Goal: Task Accomplishment & Management: Use online tool/utility

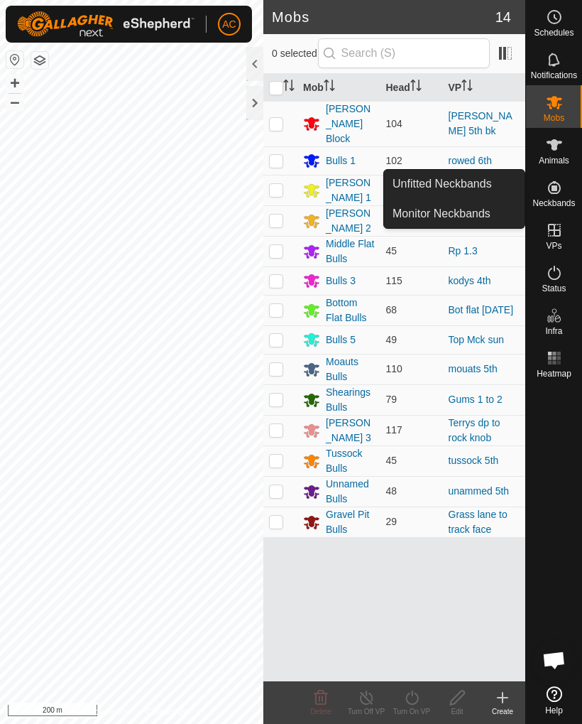
click at [557, 196] on es-neckbands-svg-icon at bounding box center [555, 187] width 26 height 23
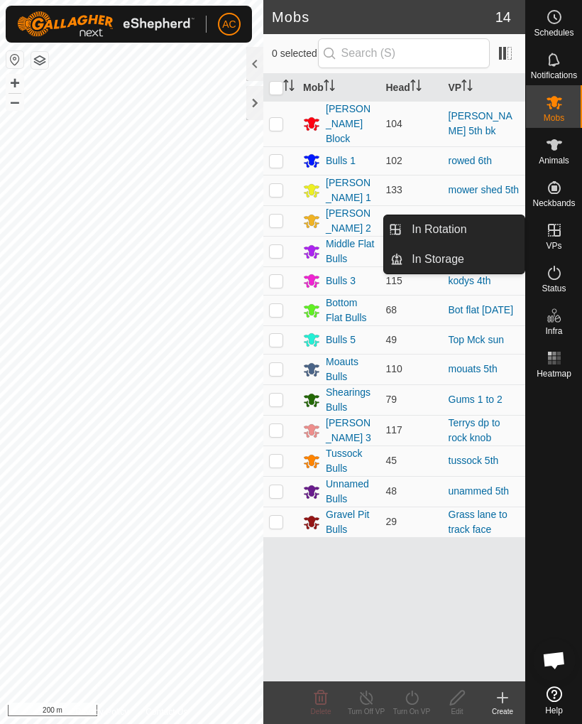
click at [503, 230] on link "In Rotation" at bounding box center [463, 229] width 121 height 28
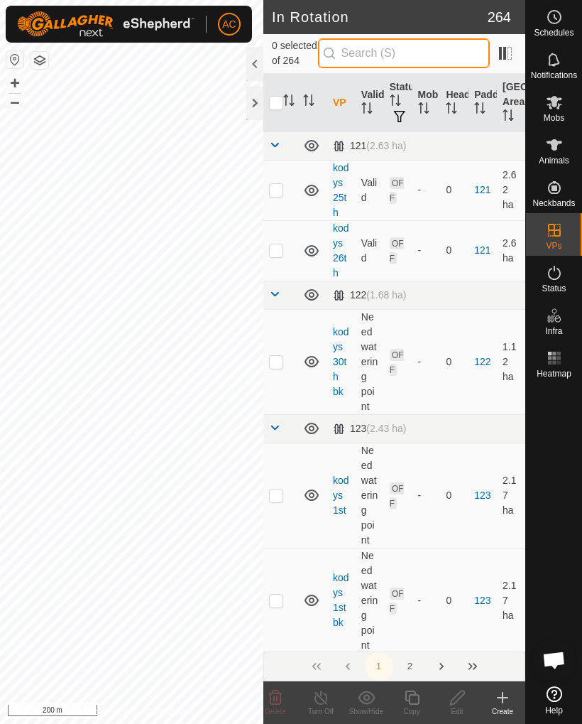
click at [408, 51] on input "text" at bounding box center [404, 53] width 172 height 30
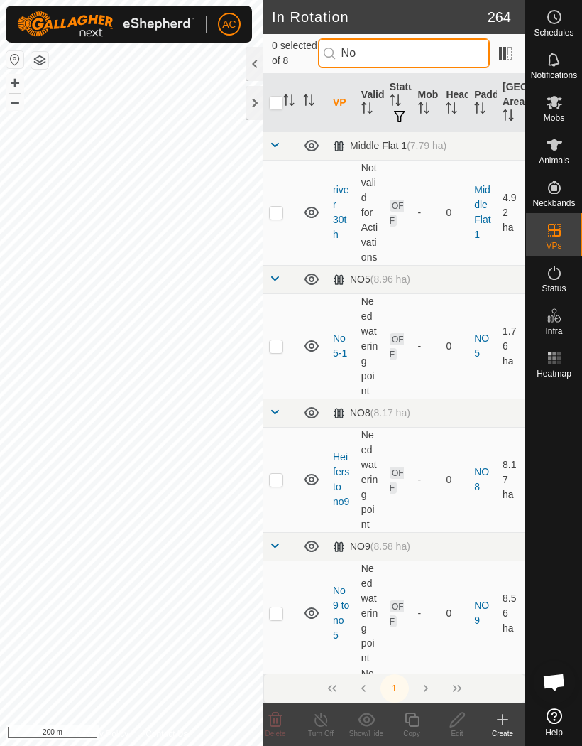
type input "No"
click at [275, 344] on p-checkbox at bounding box center [276, 345] width 14 height 11
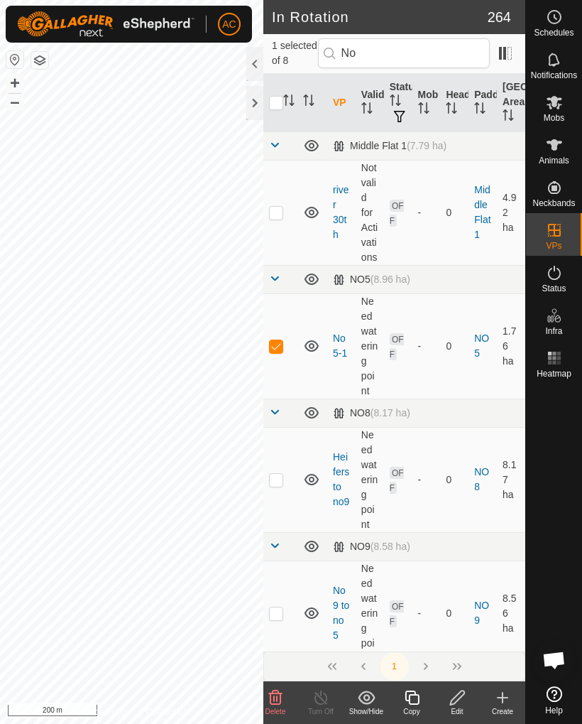
click at [280, 703] on icon at bounding box center [275, 696] width 13 height 14
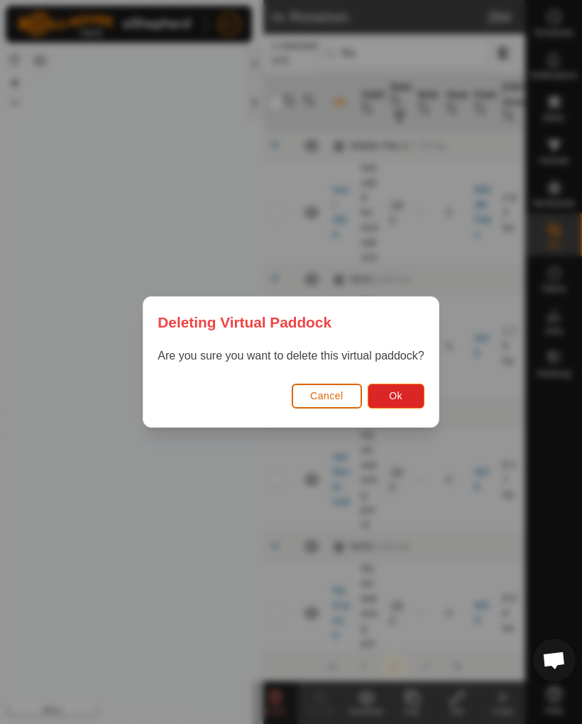
click at [398, 393] on span "Ok" at bounding box center [395, 395] width 13 height 11
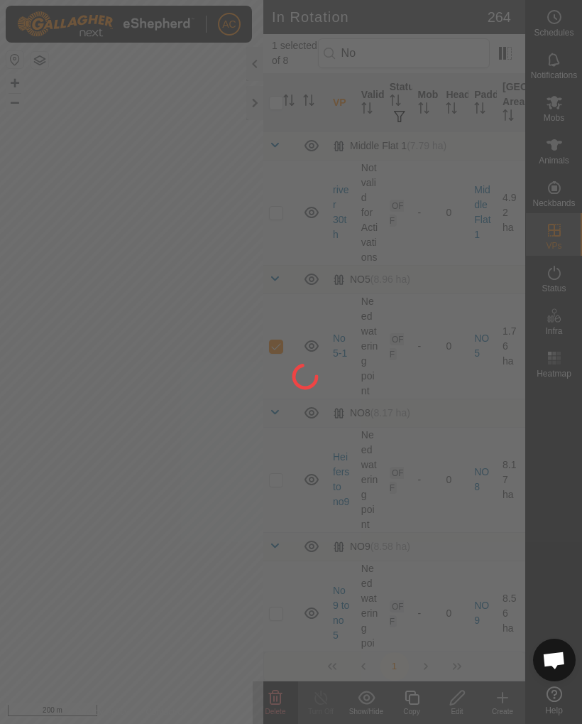
checkbox input "false"
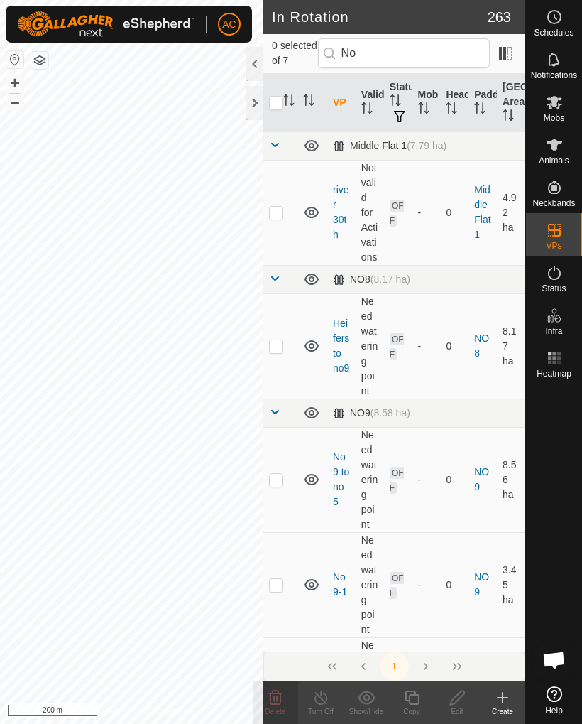
click at [274, 481] on p-checkbox at bounding box center [276, 479] width 14 height 11
click at [279, 698] on icon at bounding box center [275, 697] width 17 height 17
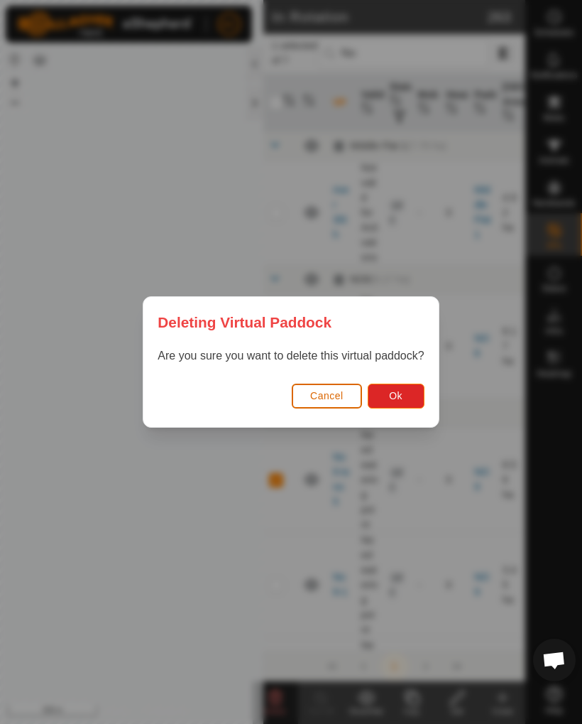
click at [410, 396] on button "Ok" at bounding box center [396, 395] width 57 height 25
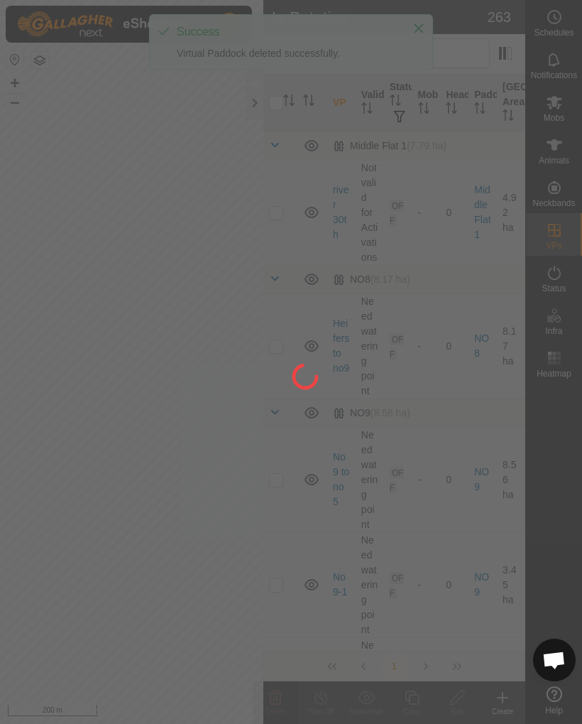
checkbox input "false"
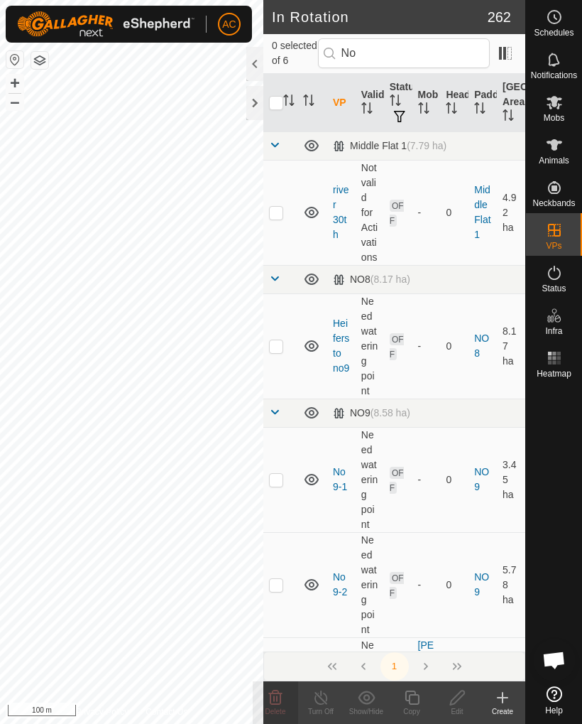
click at [503, 702] on icon at bounding box center [503, 697] width 0 height 10
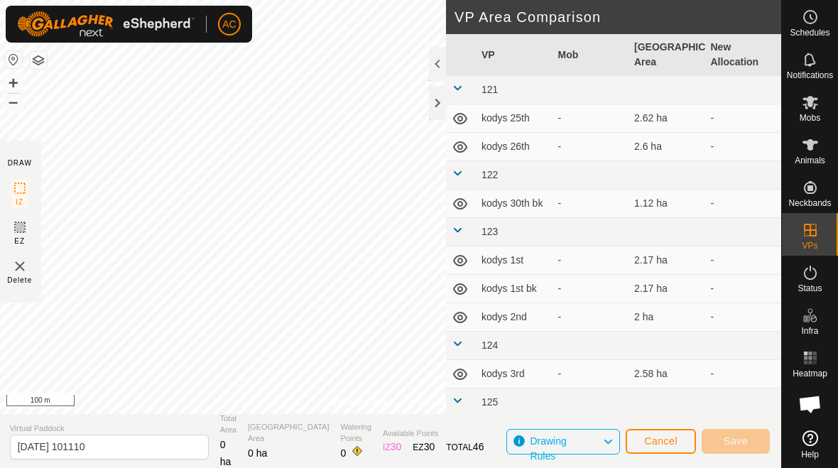
click at [438, 105] on div at bounding box center [437, 103] width 17 height 34
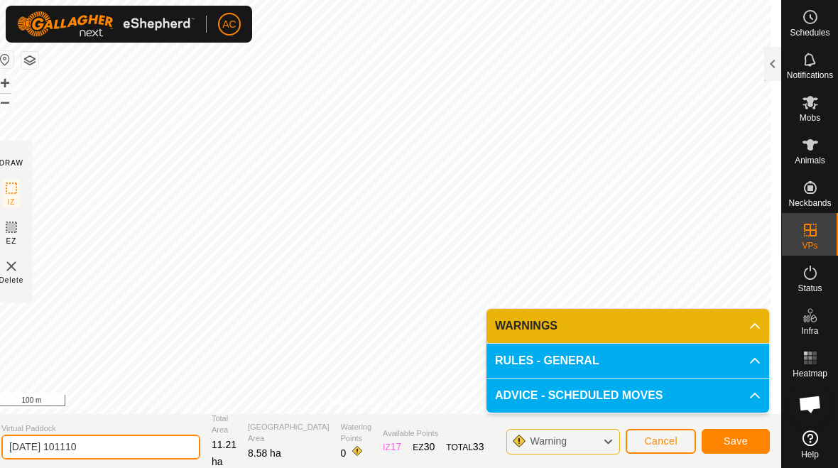
click at [131, 443] on input "[DATE] 101110" at bounding box center [100, 447] width 199 height 25
click at [125, 448] on input "[DATE] 101110" at bounding box center [100, 447] width 199 height 25
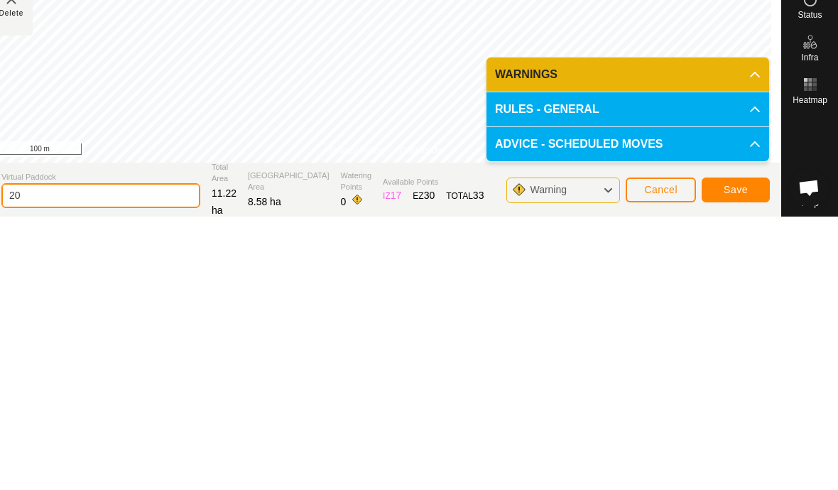
type input "2"
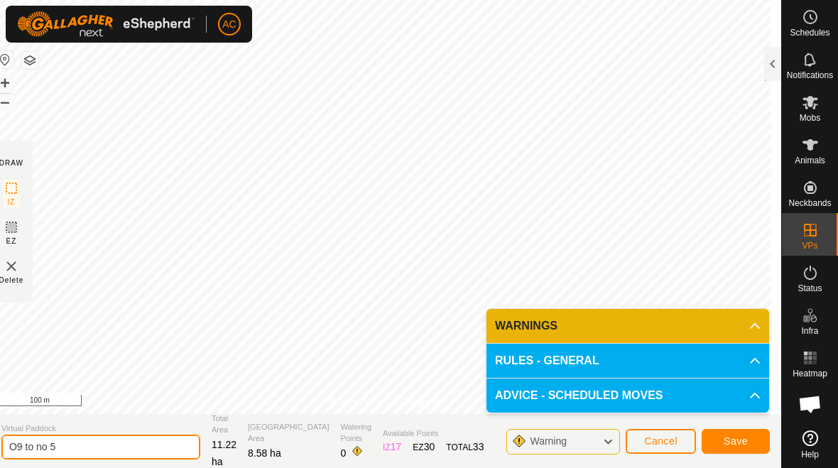
type input "O9 to no 5"
click at [582, 433] on button "Save" at bounding box center [736, 441] width 68 height 25
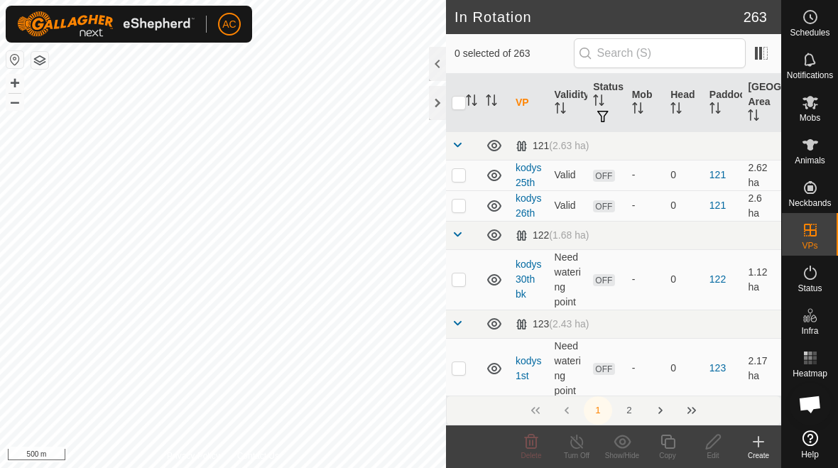
click at [582, 106] on icon at bounding box center [810, 102] width 16 height 13
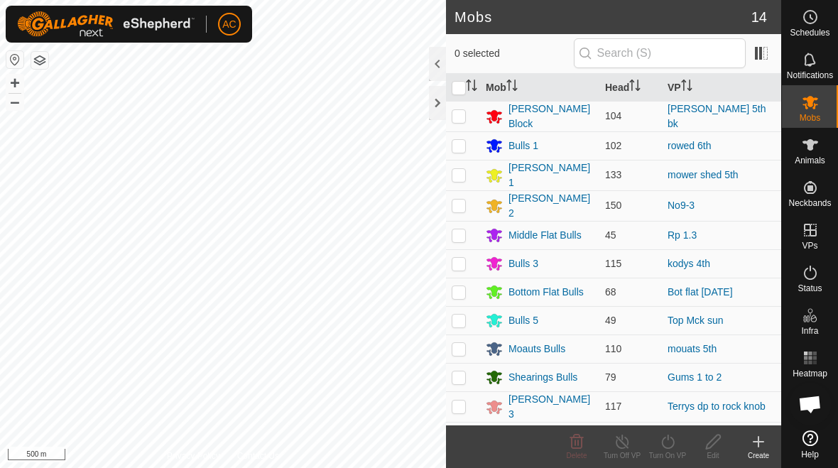
click at [457, 202] on p-checkbox at bounding box center [459, 205] width 14 height 11
checkbox input "true"
click at [582, 447] on icon at bounding box center [668, 441] width 18 height 17
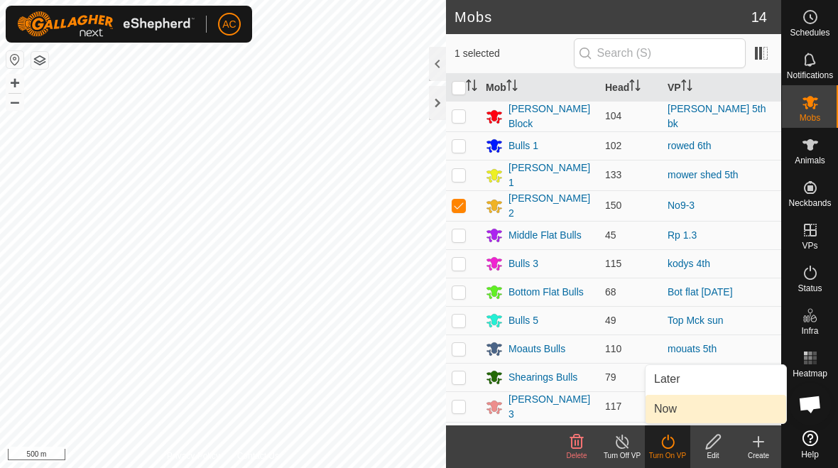
click at [582, 412] on link "Now" at bounding box center [715, 409] width 141 height 28
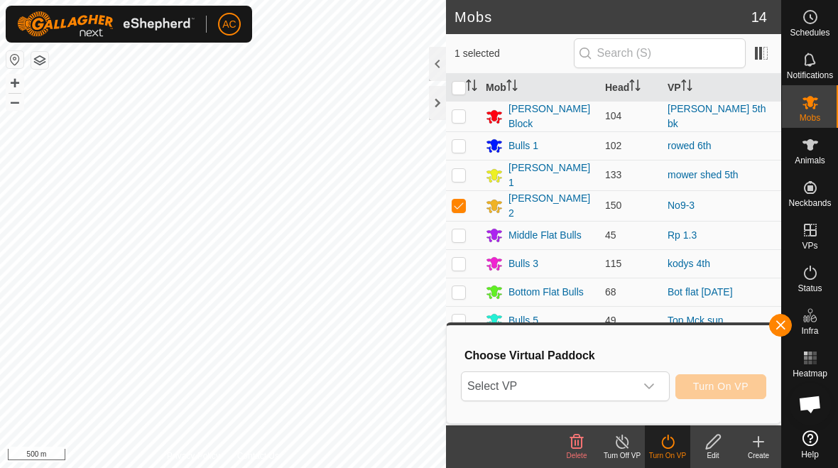
click at [582, 386] on icon "dropdown trigger" at bounding box center [648, 386] width 11 height 11
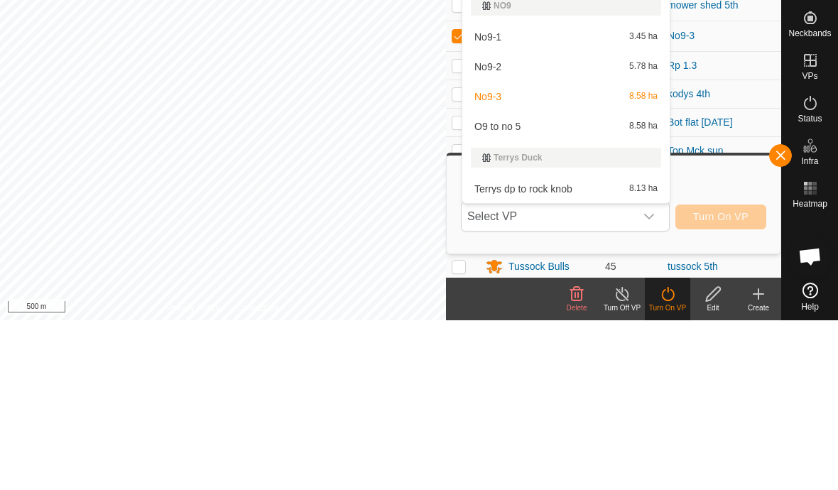
type input "No"
click at [553, 288] on div "O9 to no 5 8.58 ha" at bounding box center [566, 296] width 190 height 17
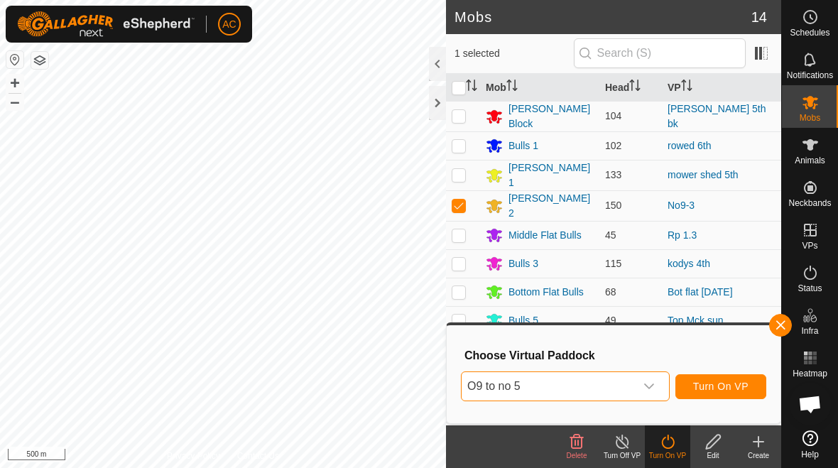
click at [582, 391] on span "Turn On VP" at bounding box center [720, 386] width 55 height 11
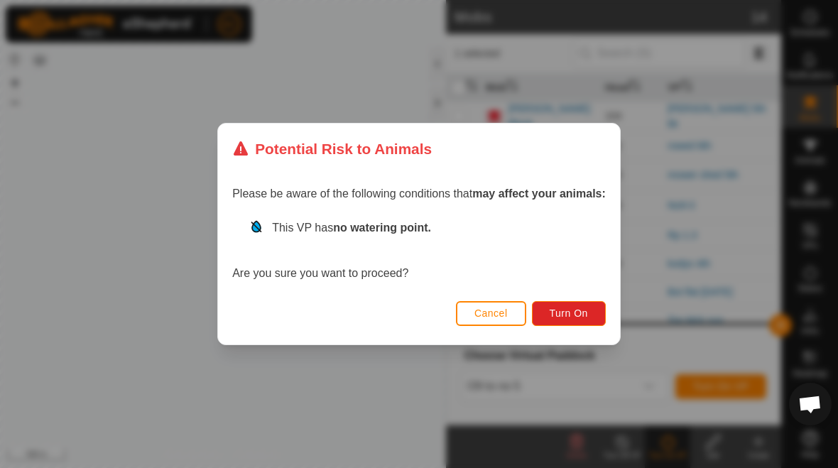
click at [582, 314] on span "Turn On" at bounding box center [569, 312] width 38 height 11
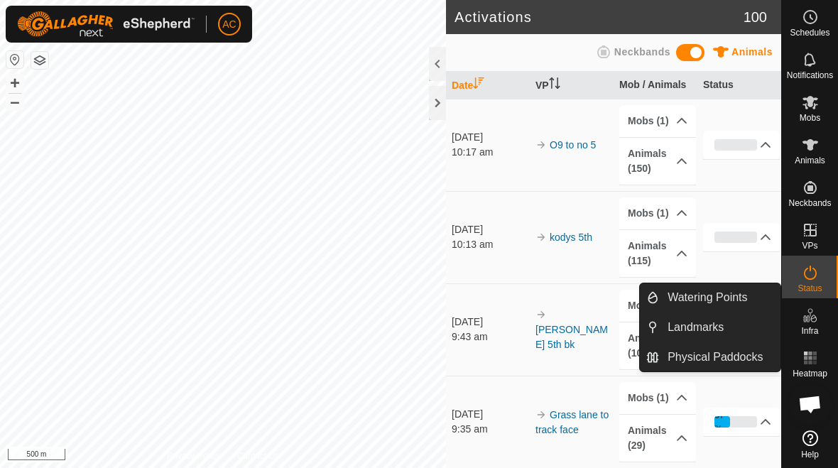
click at [582, 298] on link "Watering Points" at bounding box center [719, 297] width 121 height 28
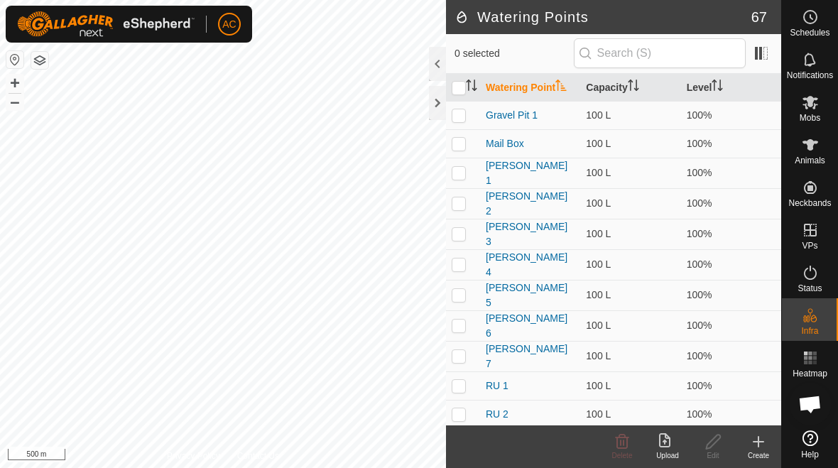
click at [582, 440] on create-svg-icon at bounding box center [758, 441] width 45 height 17
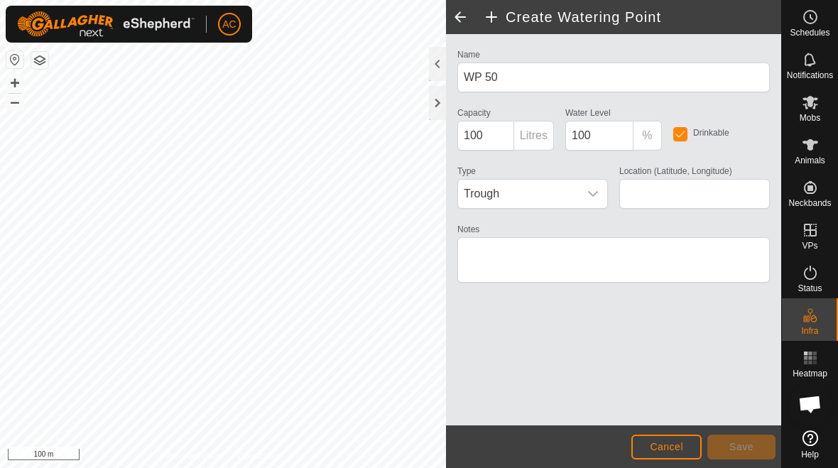
type input "-45.926829, 167.774096"
click at [582, 447] on span "Save" at bounding box center [741, 446] width 24 height 11
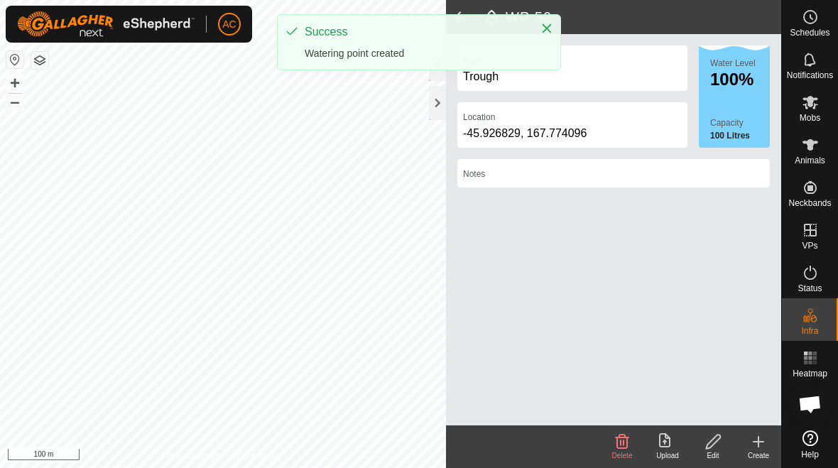
click at [582, 444] on icon at bounding box center [758, 441] width 17 height 17
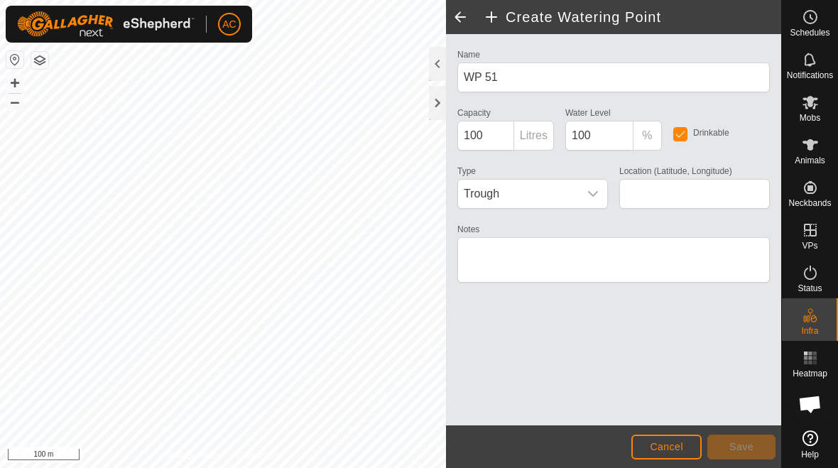
type input "-45.929191, 167.771674"
click at [582, 447] on span "Save" at bounding box center [741, 446] width 24 height 11
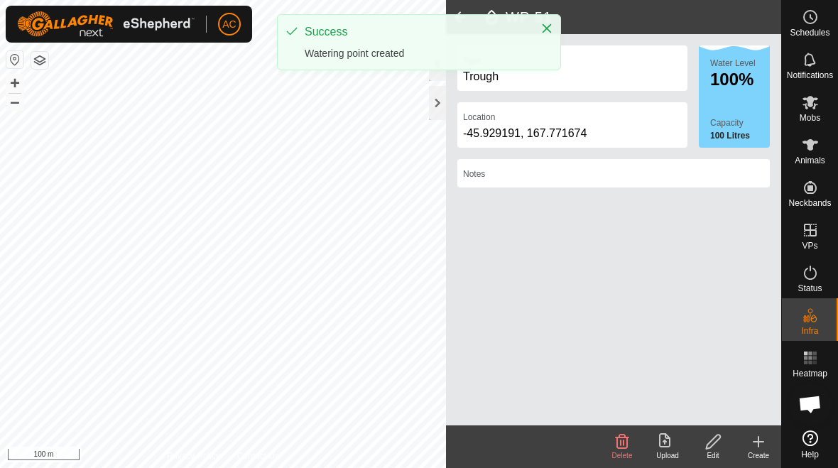
click at [582, 442] on icon at bounding box center [758, 442] width 10 height 0
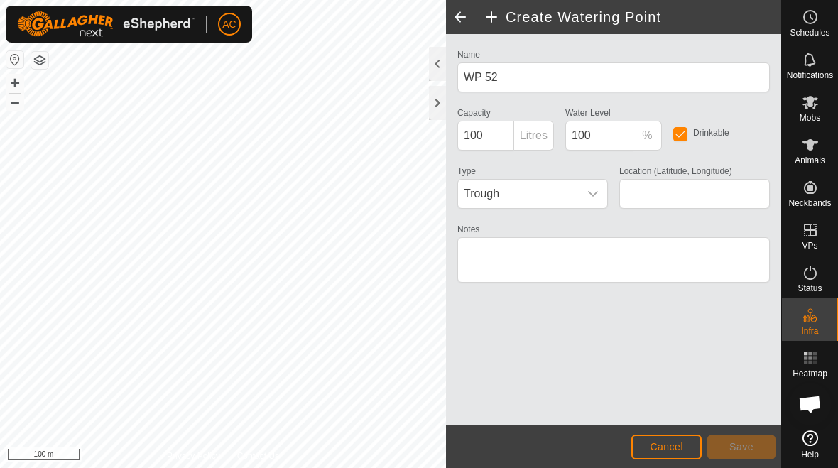
type input "-45.927829, 167.776867"
click at [582, 447] on span "Save" at bounding box center [741, 446] width 24 height 11
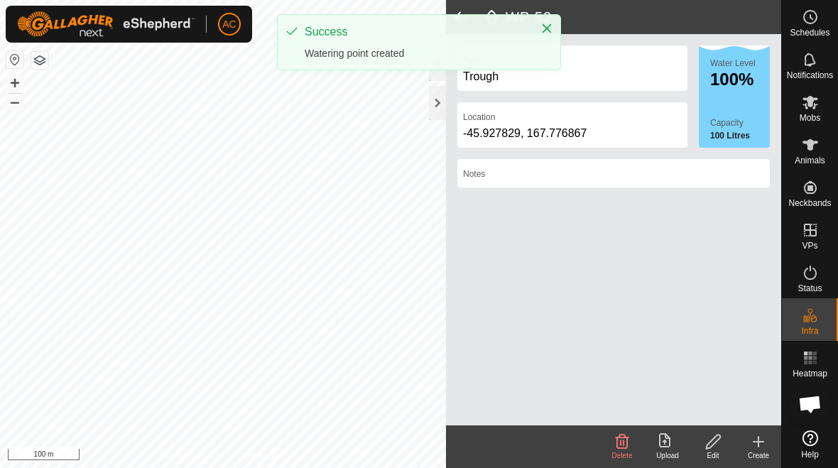
click at [582, 449] on icon at bounding box center [758, 441] width 17 height 17
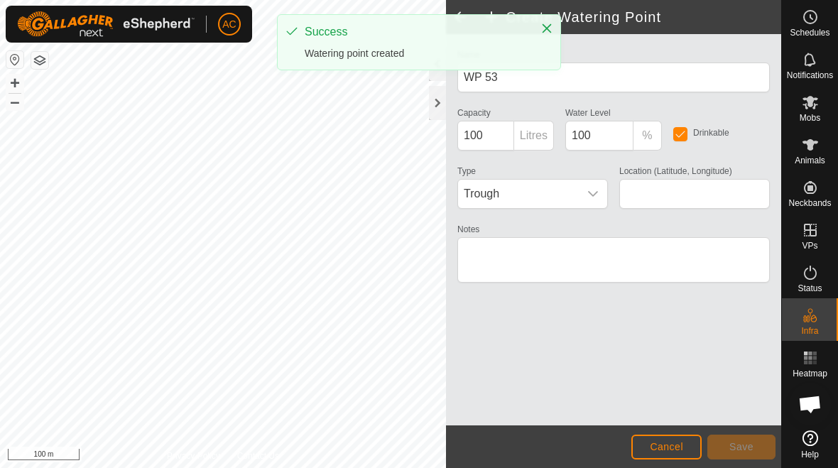
type input "-45.927829, 167.775060"
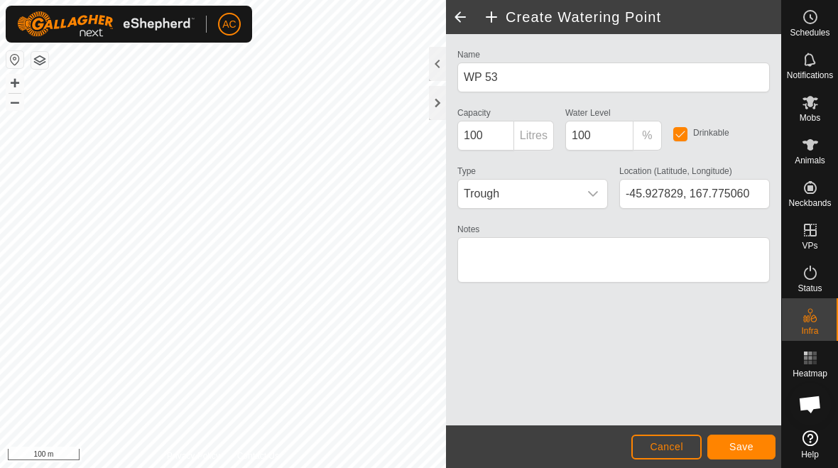
click at [582, 445] on span "Save" at bounding box center [741, 446] width 24 height 11
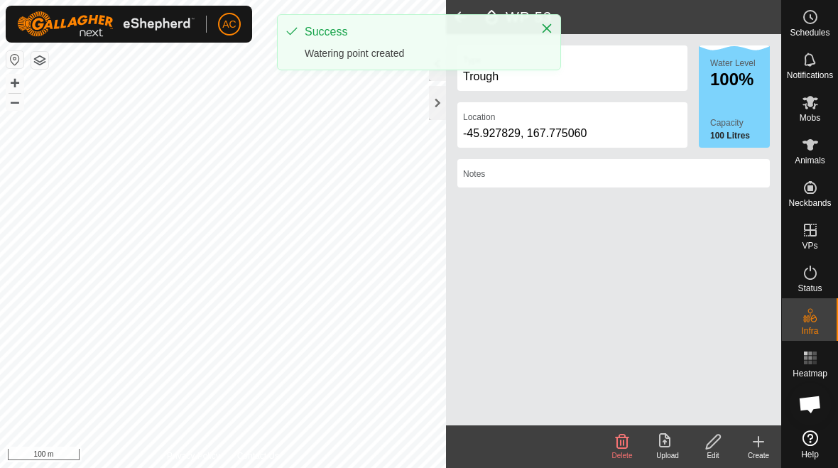
click at [582, 442] on icon at bounding box center [758, 442] width 10 height 0
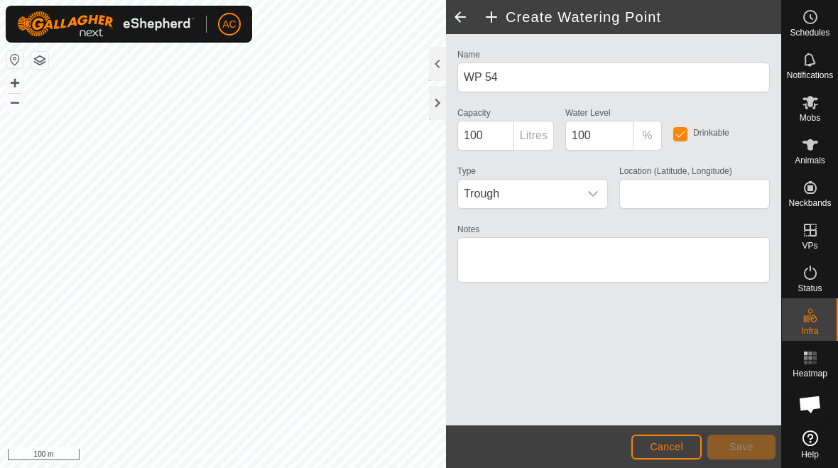
type input "-45.929647, 167.777905"
click at [582, 445] on span "Save" at bounding box center [741, 446] width 24 height 11
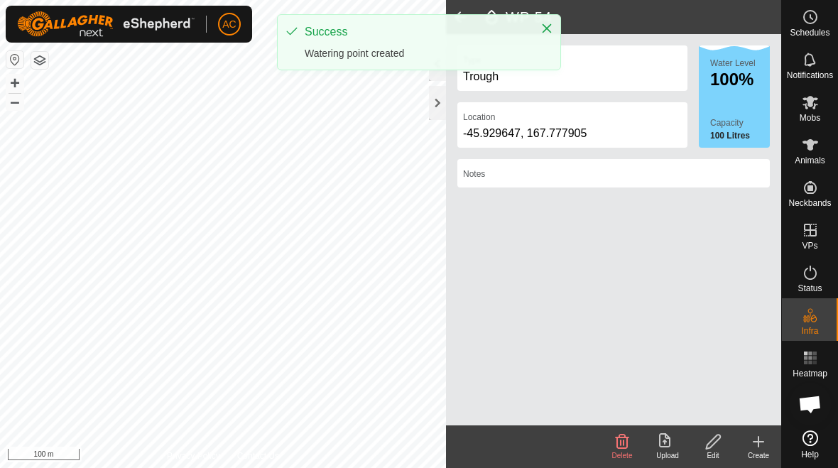
click at [582, 454] on div "Create" at bounding box center [758, 455] width 45 height 11
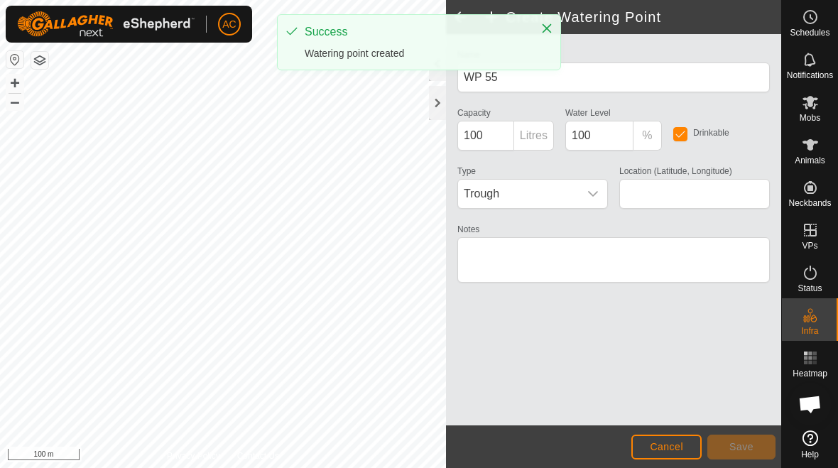
type input "-45.931056, 167.777956"
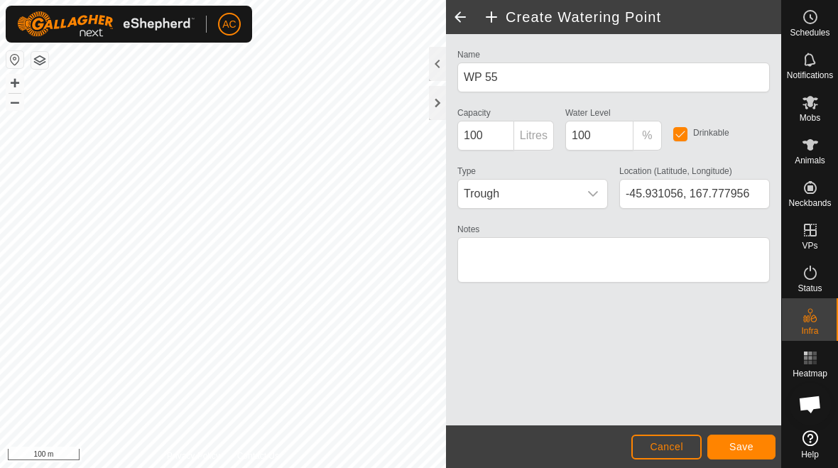
click at [582, 439] on button "Save" at bounding box center [741, 447] width 68 height 25
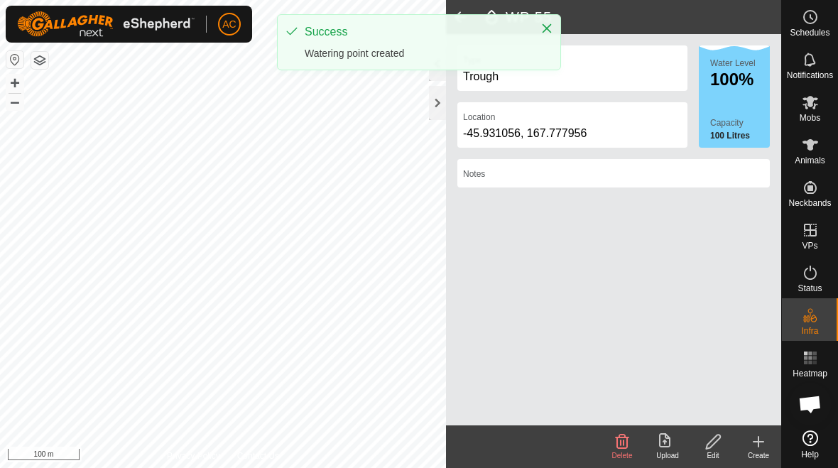
click at [582, 456] on div "Create" at bounding box center [758, 455] width 45 height 11
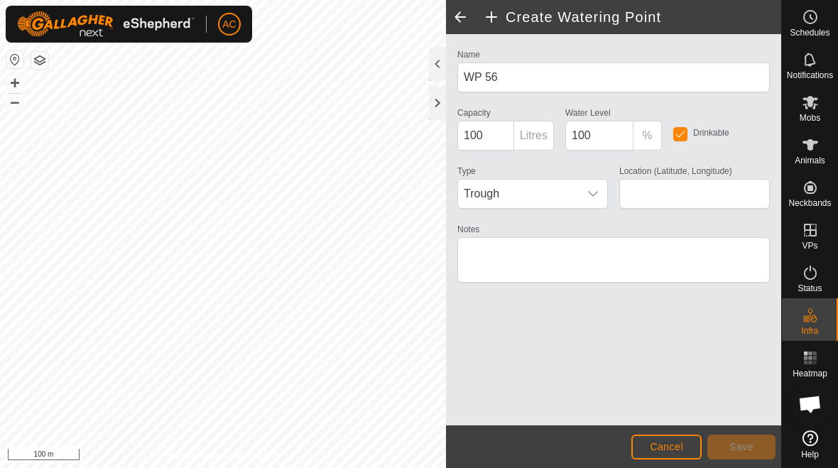
type input "-45.931074, 167.775534"
click at [582, 459] on button "Save" at bounding box center [741, 447] width 68 height 25
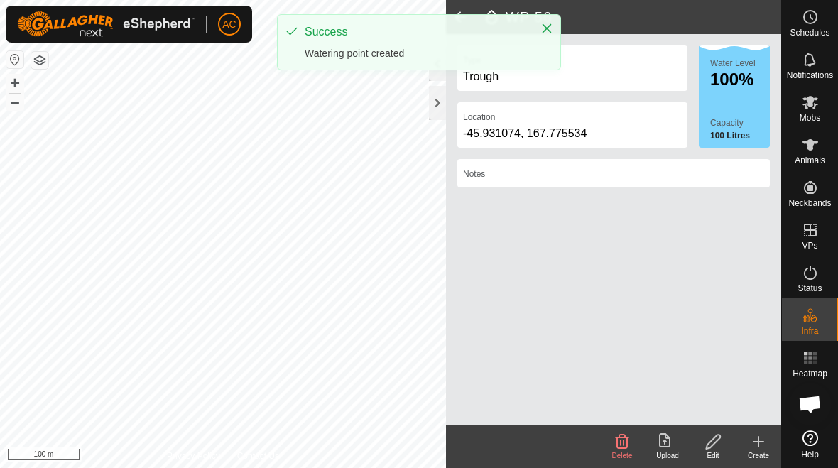
click at [582, 442] on icon at bounding box center [758, 442] width 10 height 0
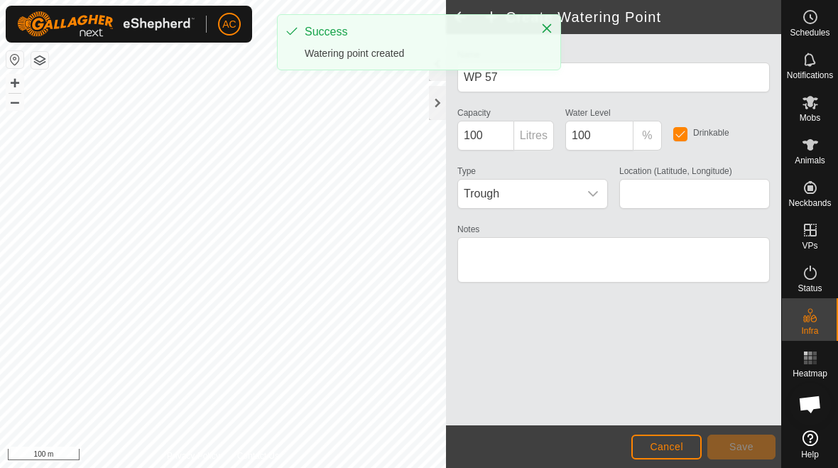
type input "-45.930717, 167.773343"
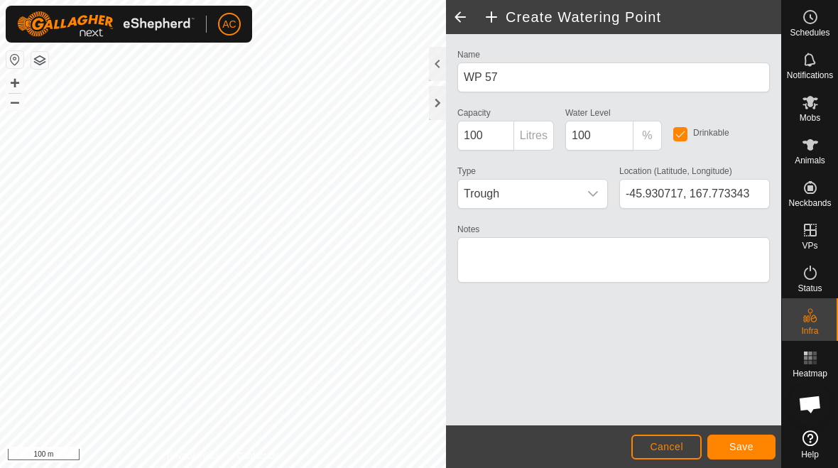
click at [582, 442] on span "Save" at bounding box center [741, 446] width 24 height 11
